Goal: Transaction & Acquisition: Purchase product/service

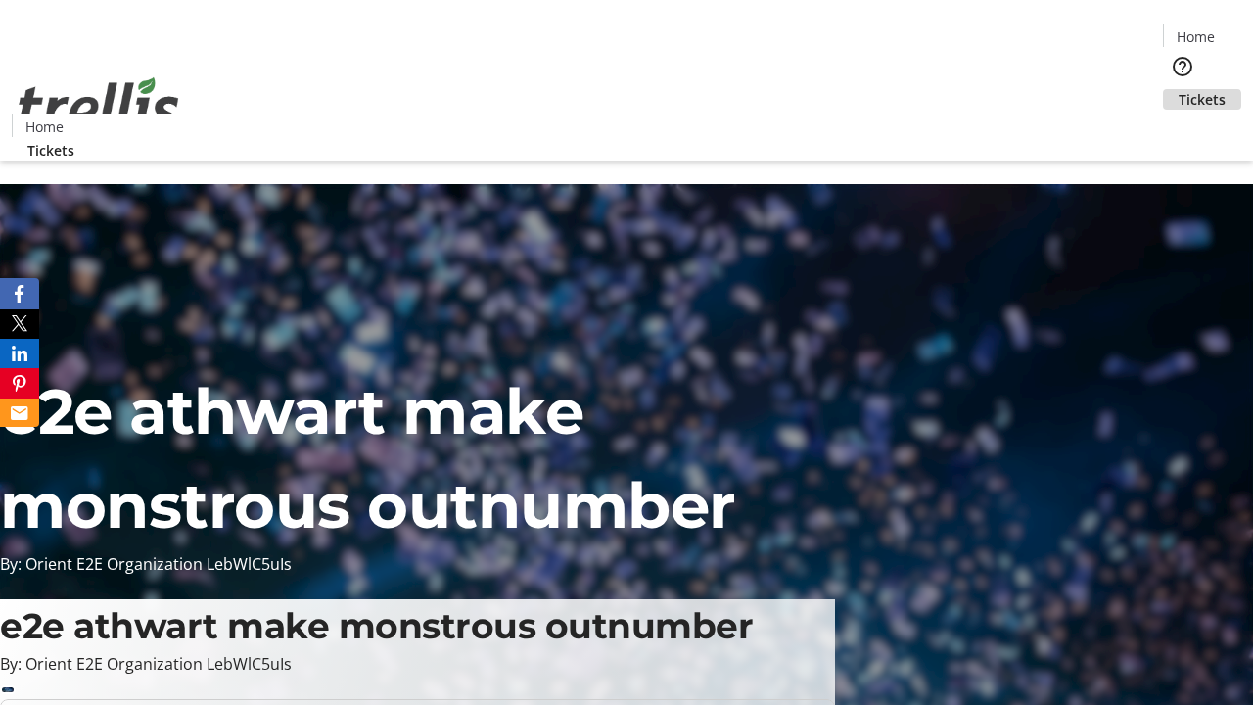
click at [1179, 89] on span "Tickets" at bounding box center [1202, 99] width 47 height 21
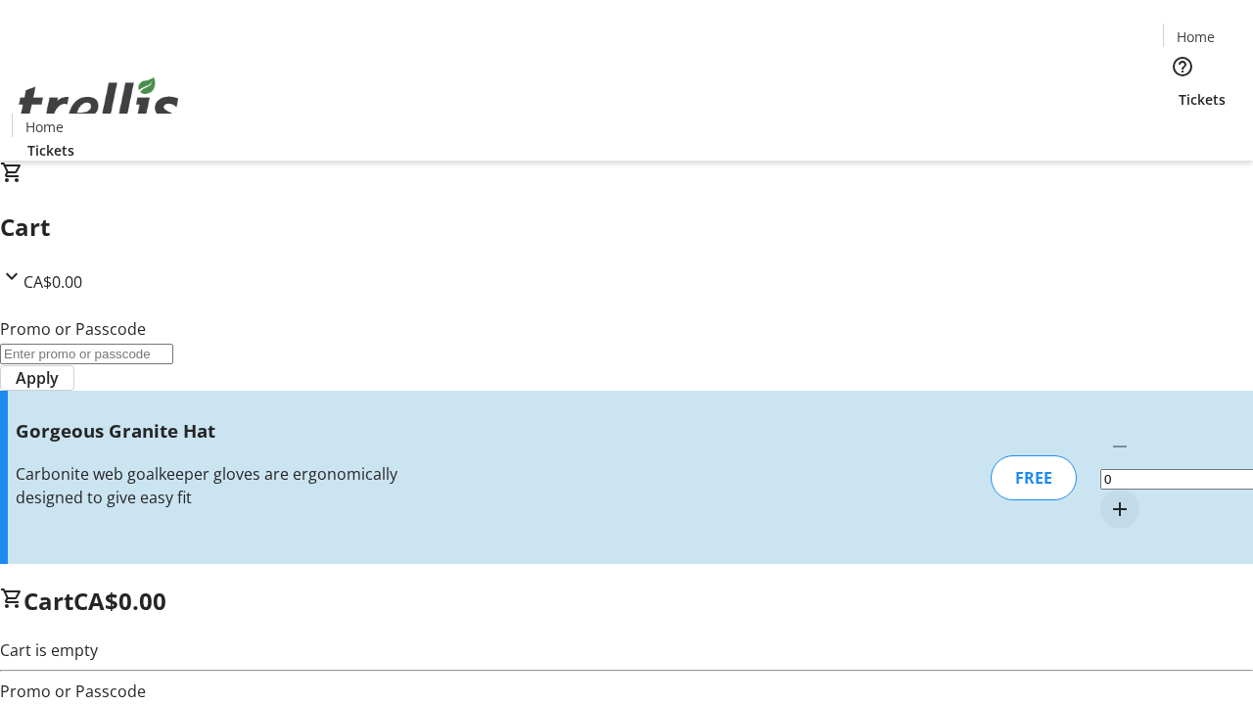
click at [1108, 497] on mat-icon "Increment by one" at bounding box center [1119, 508] width 23 height 23
type input "1"
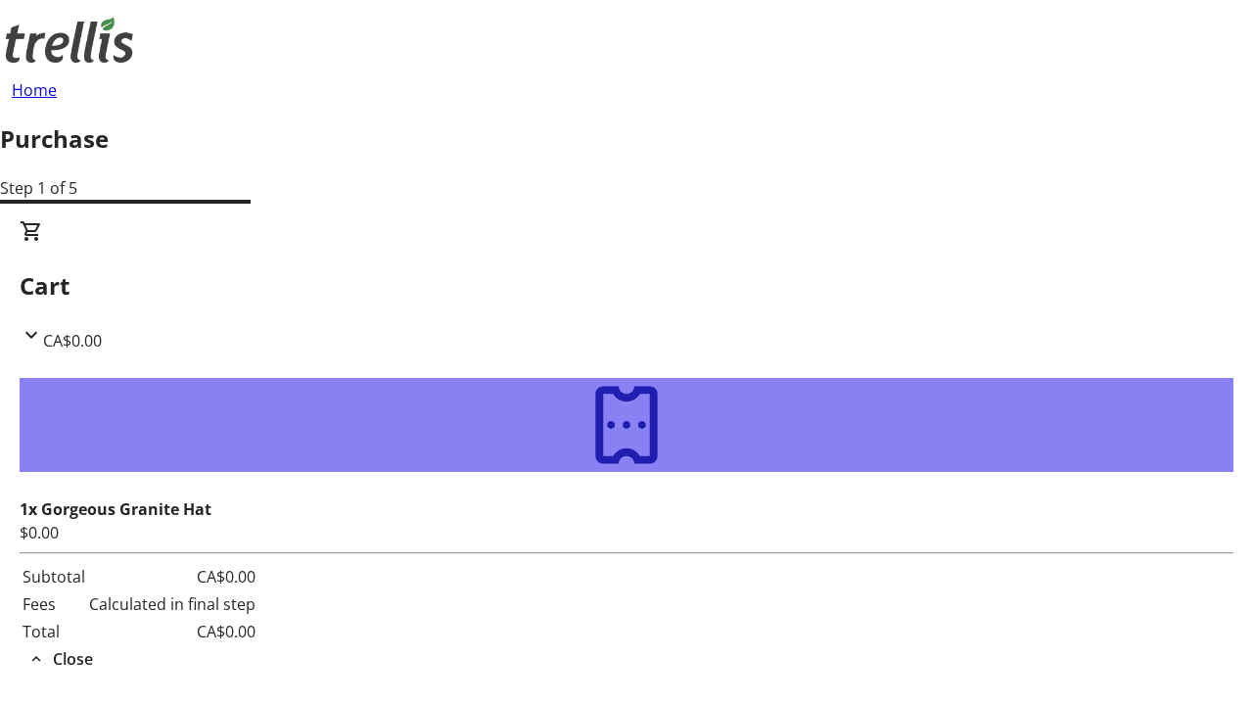
type input "[PERSON_NAME][EMAIL_ADDRESS][DOMAIN_NAME]"
type input "[PERSON_NAME]"
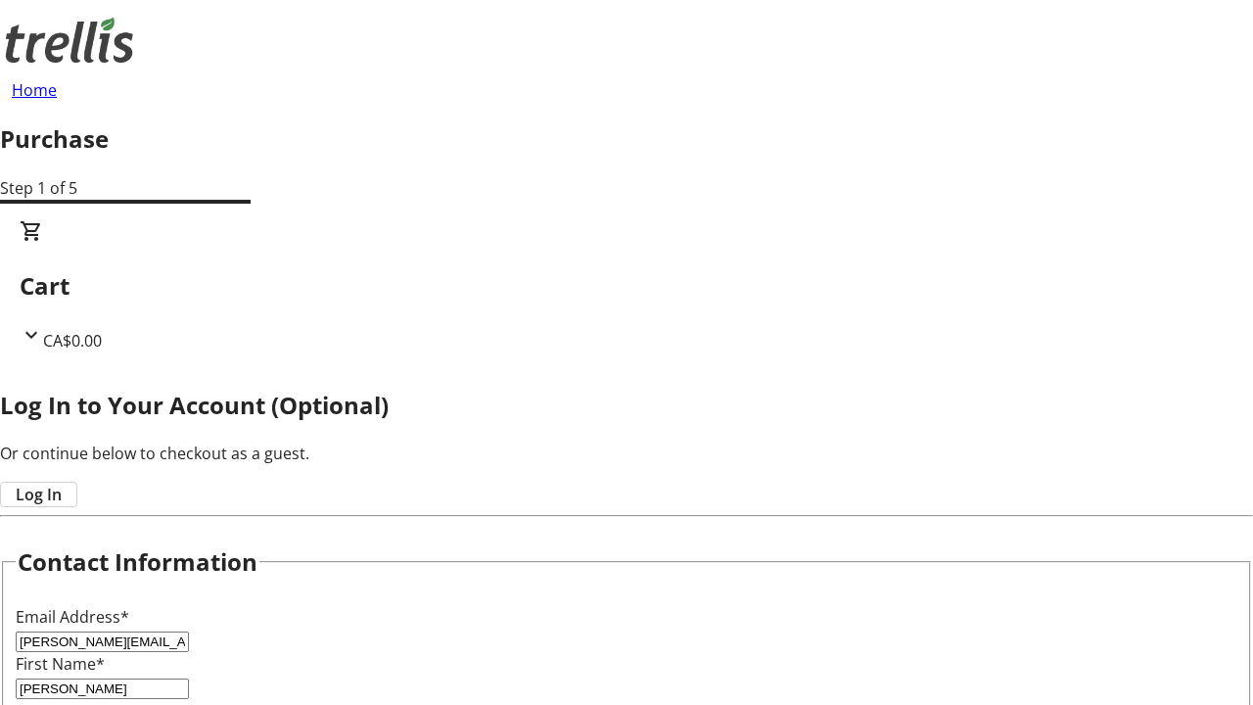
type input "[PERSON_NAME]"
